Goal: Information Seeking & Learning: Find specific fact

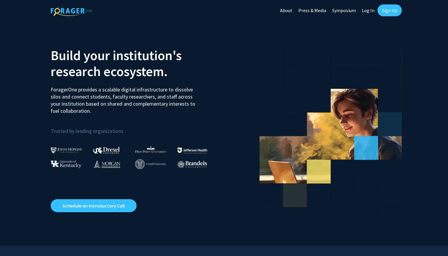
click at [366, 9] on link "Log In" at bounding box center [368, 10] width 19 height 21
select select
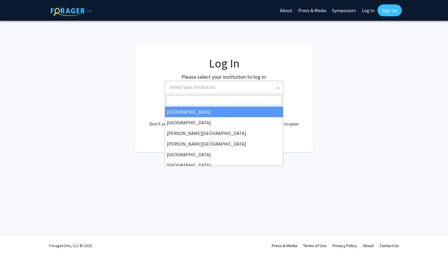
click at [223, 87] on span "Select your institution" at bounding box center [225, 87] width 116 height 12
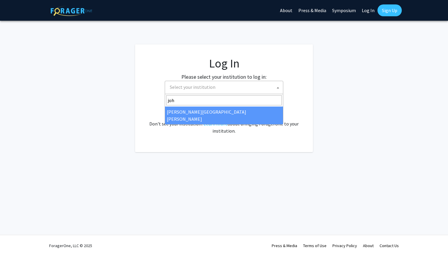
type input "joh"
select select "1"
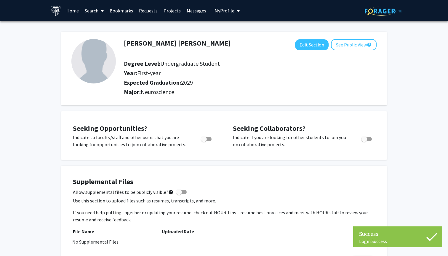
click at [91, 11] on link "Search" at bounding box center [94, 10] width 25 height 21
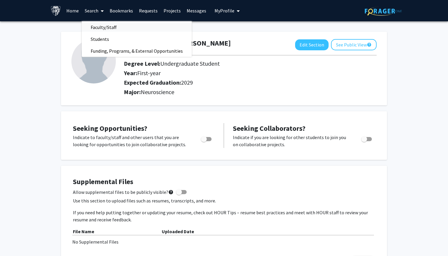
click at [98, 29] on span "Faculty/Staff" at bounding box center [104, 27] width 44 height 12
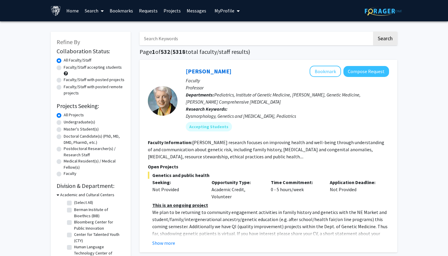
click at [166, 42] on input "Search Keywords" at bounding box center [256, 39] width 233 height 14
type input "[PERSON_NAME]"
click at [385, 39] on button "Search" at bounding box center [385, 39] width 24 height 14
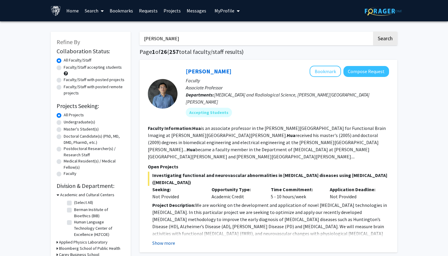
click at [161, 240] on button "Show more" at bounding box center [163, 243] width 23 height 7
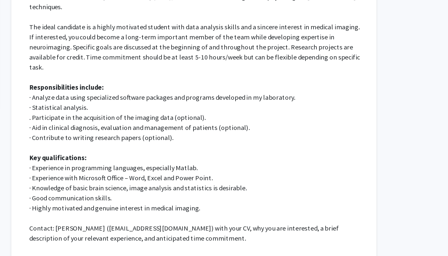
scroll to position [162, 0]
